Goal: Find specific page/section: Find specific page/section

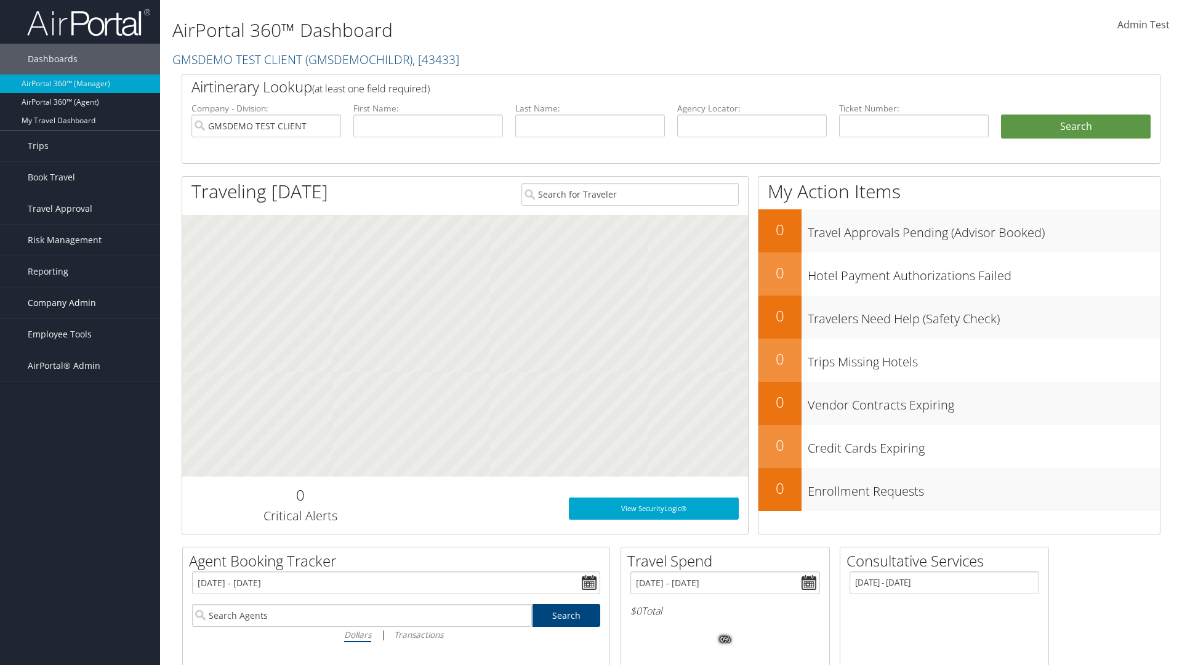
click at [80, 303] on span "Company Admin" at bounding box center [62, 302] width 68 height 31
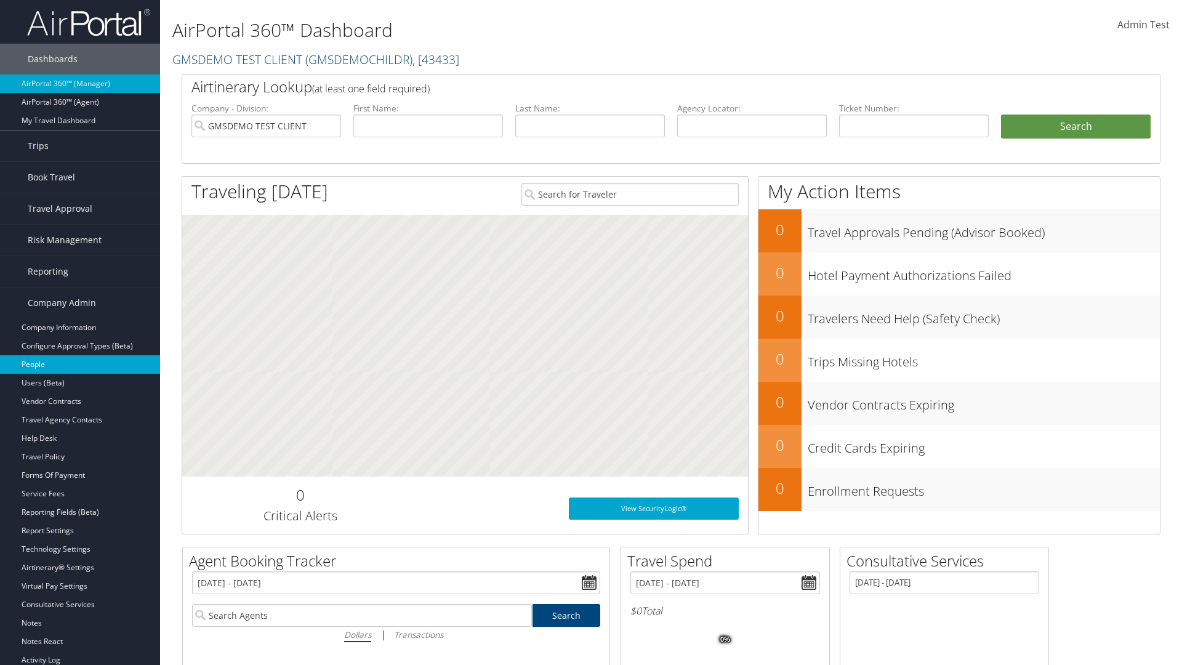
click at [80, 364] on link "People" at bounding box center [80, 364] width 160 height 18
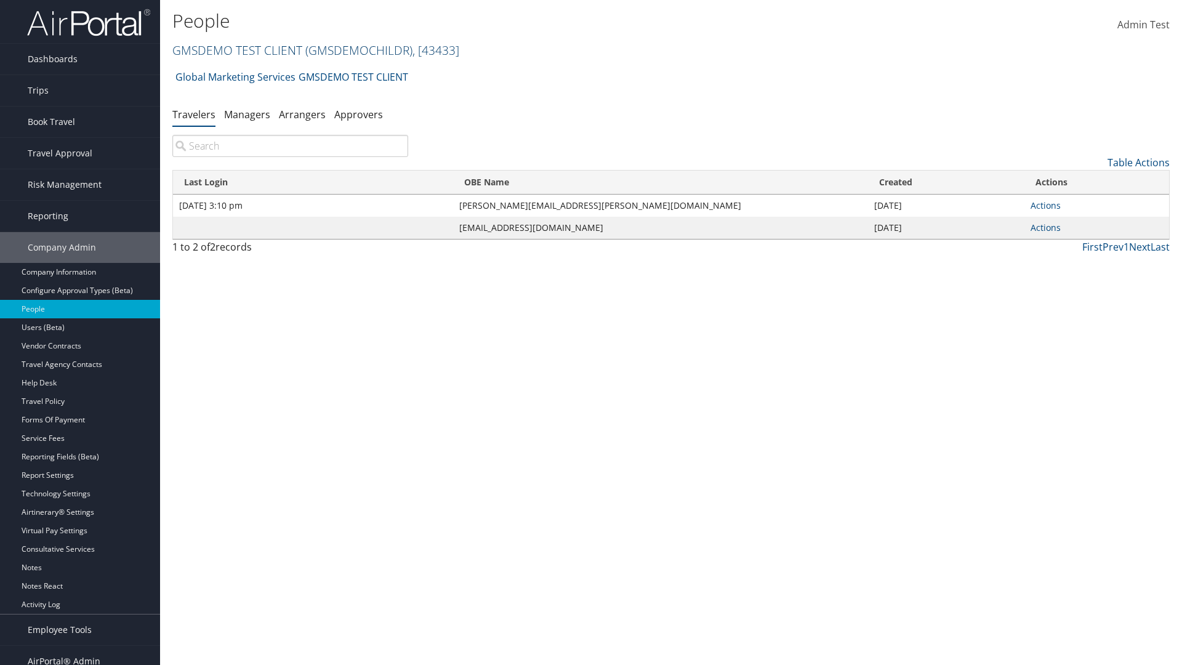
click at [236, 50] on link "GMSDEMO TEST CLIENT ( GMSDEMOCHILDR ) , [ 43433 ]" at bounding box center [315, 50] width 287 height 17
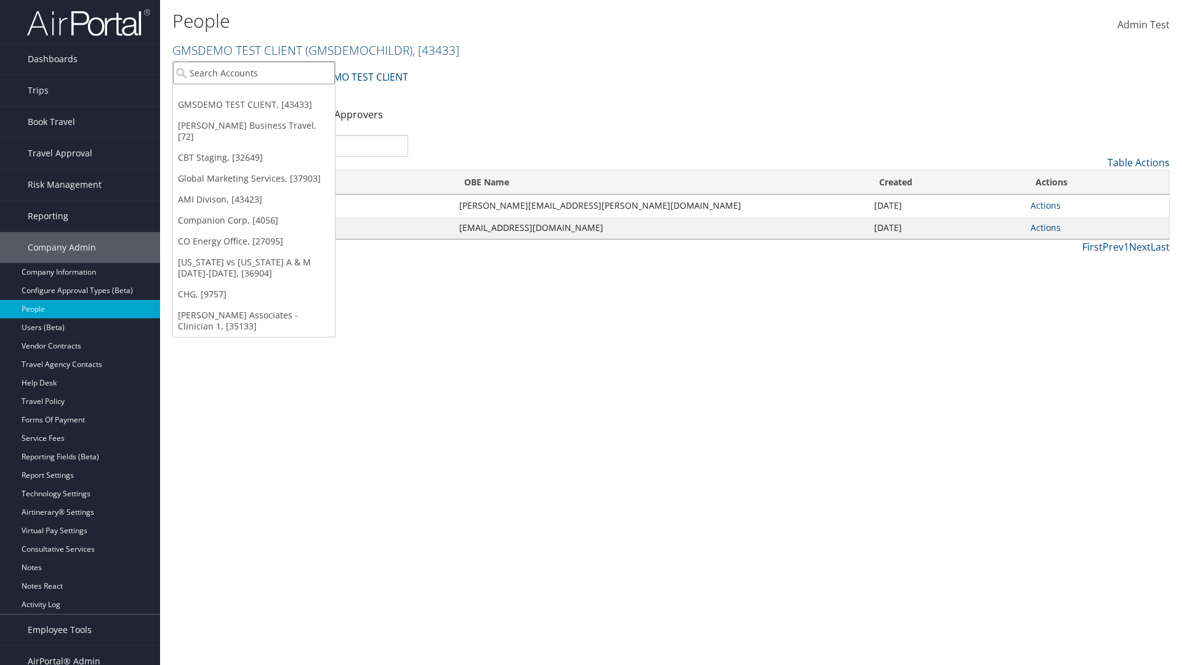
click at [254, 73] on input "search" at bounding box center [254, 73] width 162 height 23
type input "Global Marketing Services"
click at [265, 95] on div "Global Marketing Services (301946), [37903]" at bounding box center [265, 95] width 198 height 11
